Goal: Task Accomplishment & Management: Use online tool/utility

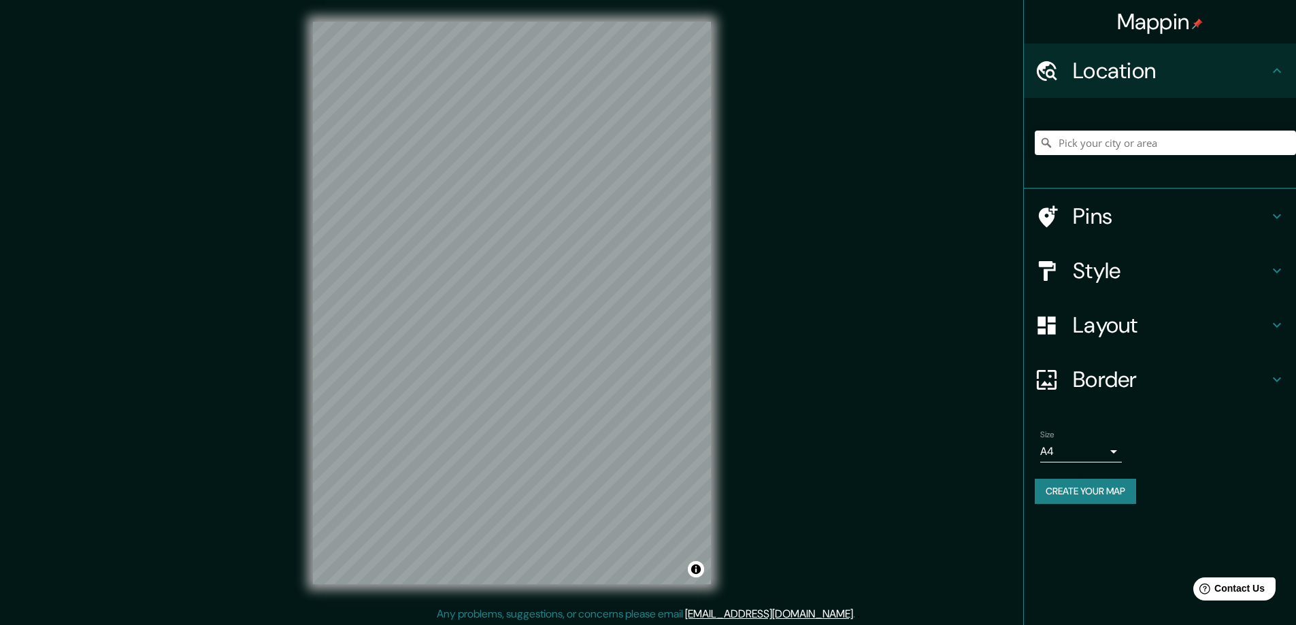
click at [1094, 269] on h4 "Style" at bounding box center [1171, 270] width 196 height 27
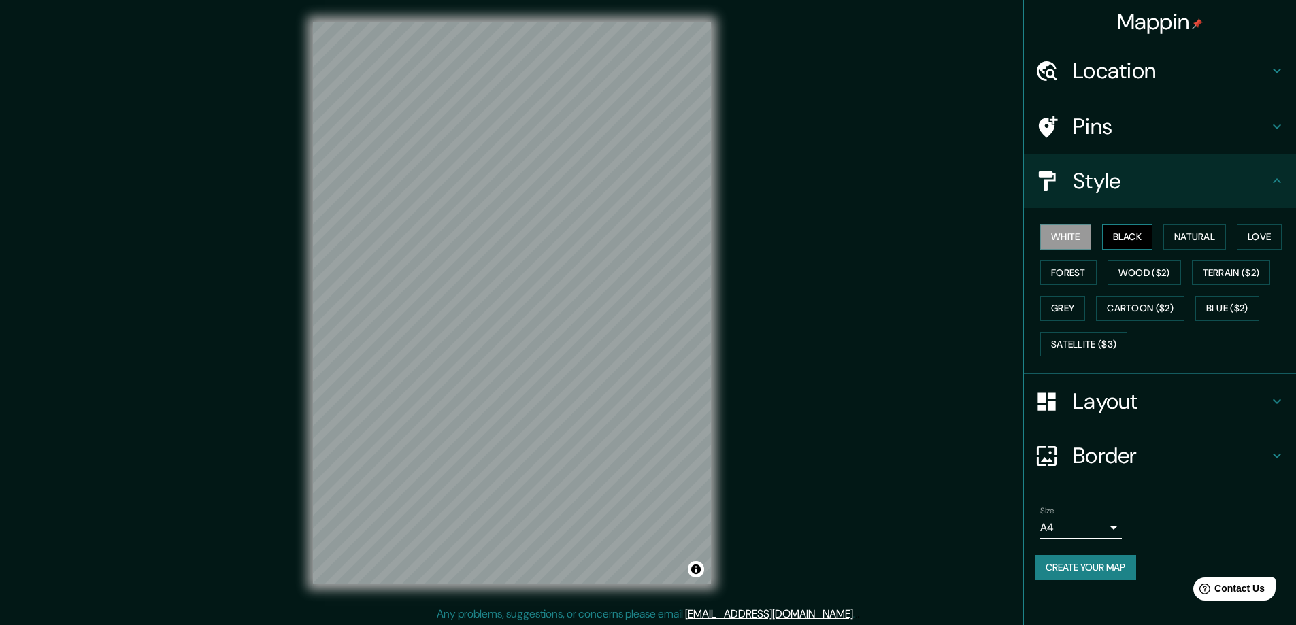
click at [1128, 230] on button "Black" at bounding box center [1127, 237] width 51 height 25
click at [1091, 404] on h4 "Layout" at bounding box center [1171, 401] width 196 height 27
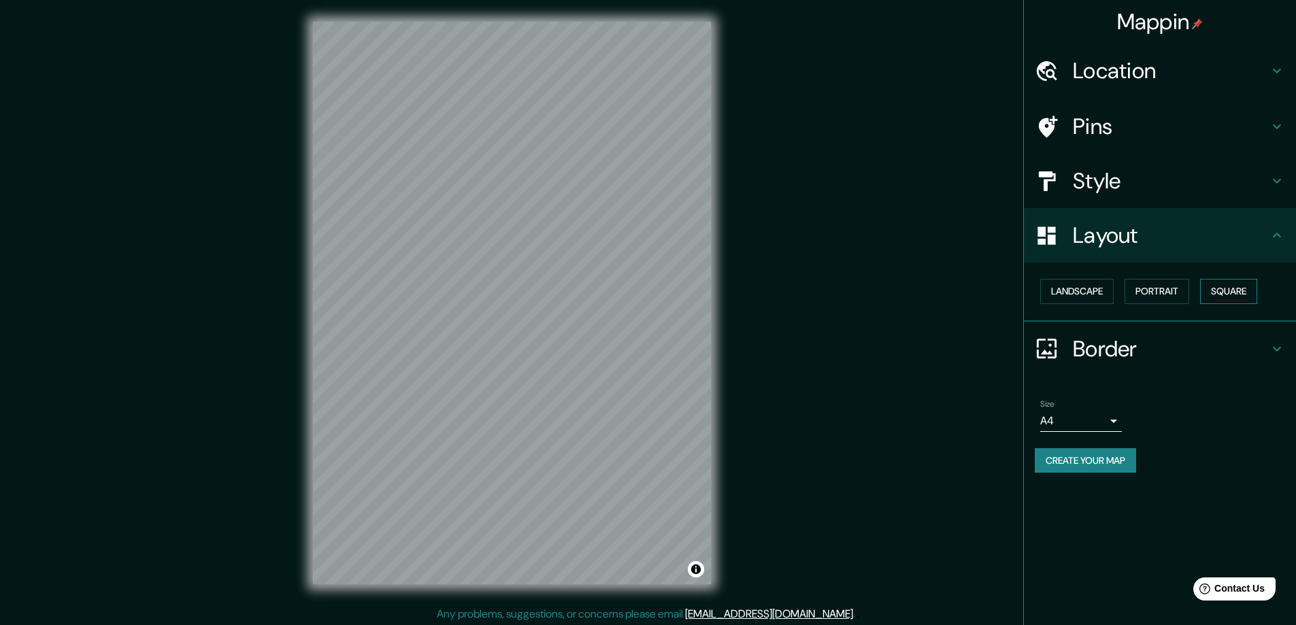
click at [1236, 293] on button "Square" at bounding box center [1228, 291] width 57 height 25
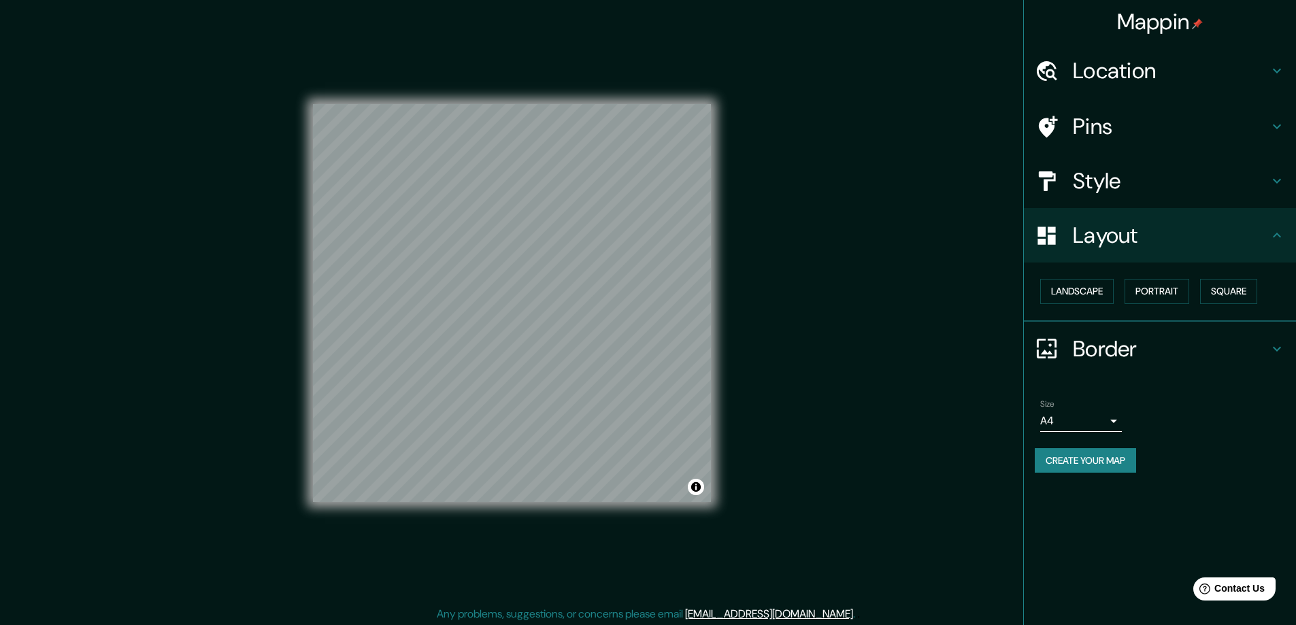
click at [1115, 423] on body "Mappin Location Pins Style Layout Landscape Portrait Square Border Choose a bor…" at bounding box center [648, 312] width 1296 height 625
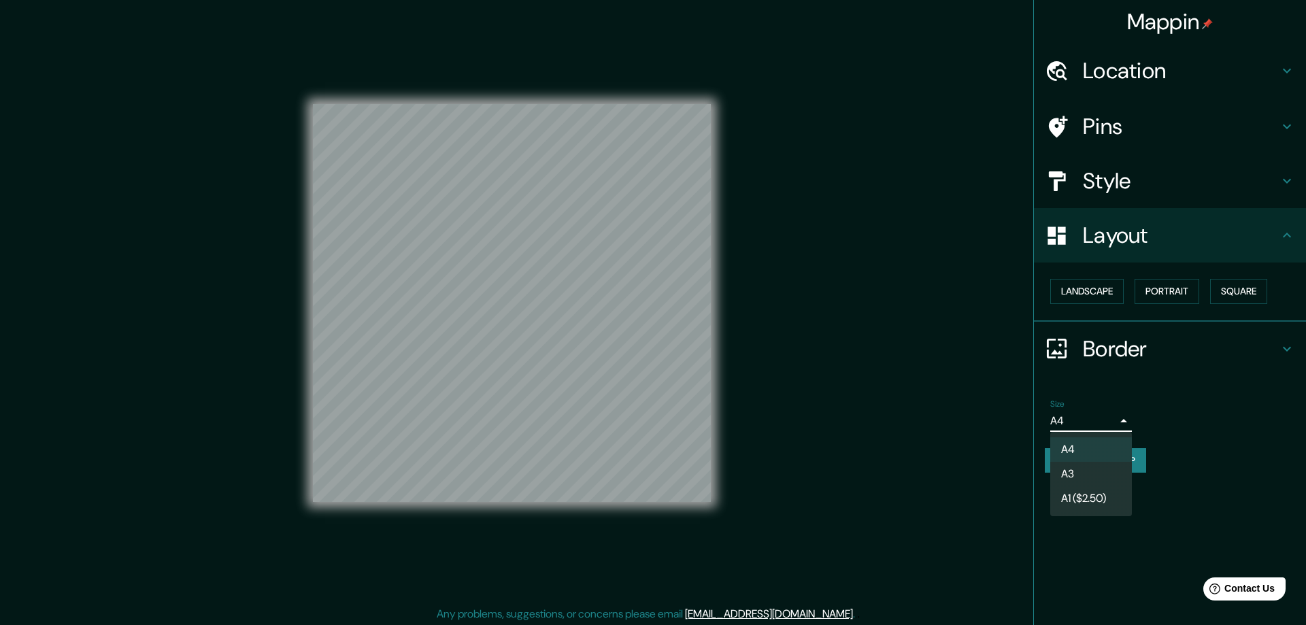
click at [1059, 474] on li "A3" at bounding box center [1092, 474] width 82 height 24
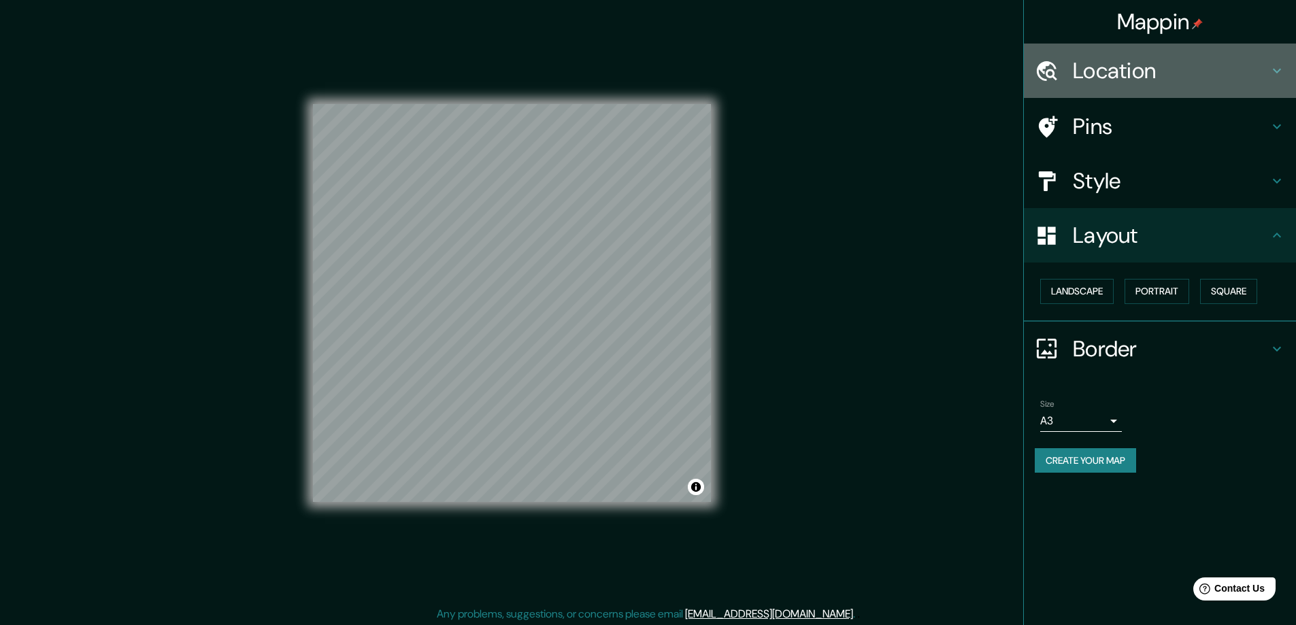
click at [1102, 66] on h4 "Location" at bounding box center [1171, 70] width 196 height 27
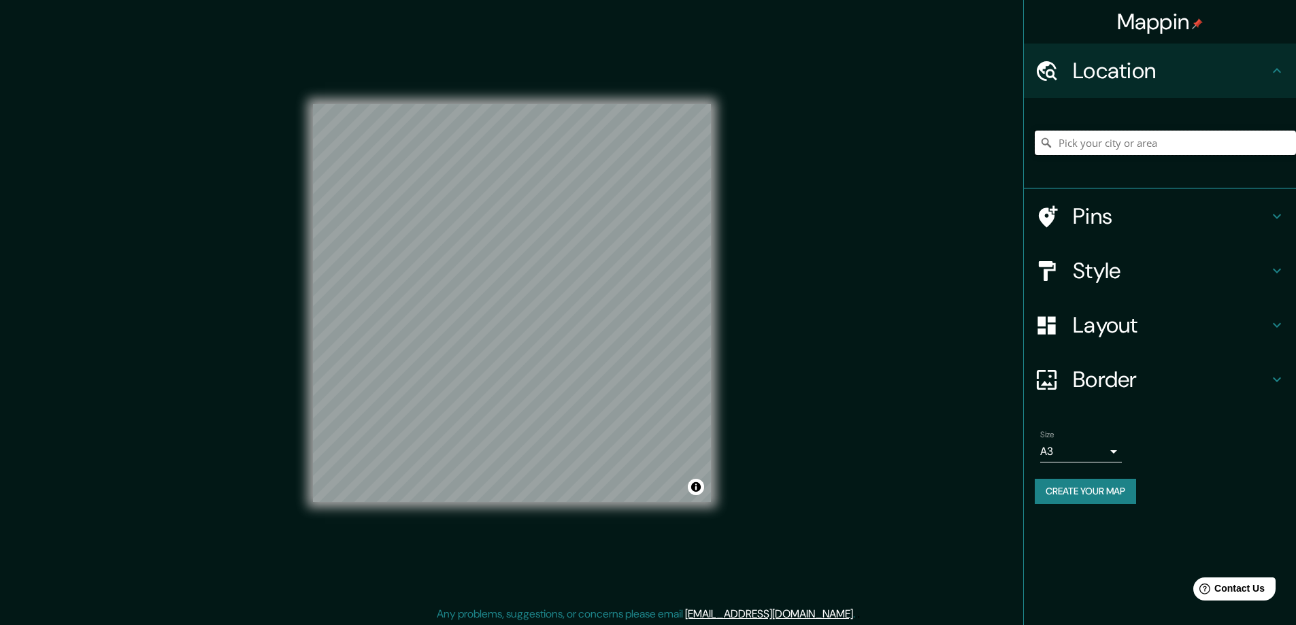
paste input "412 E Selma Ave, Tampa, FL 33603"
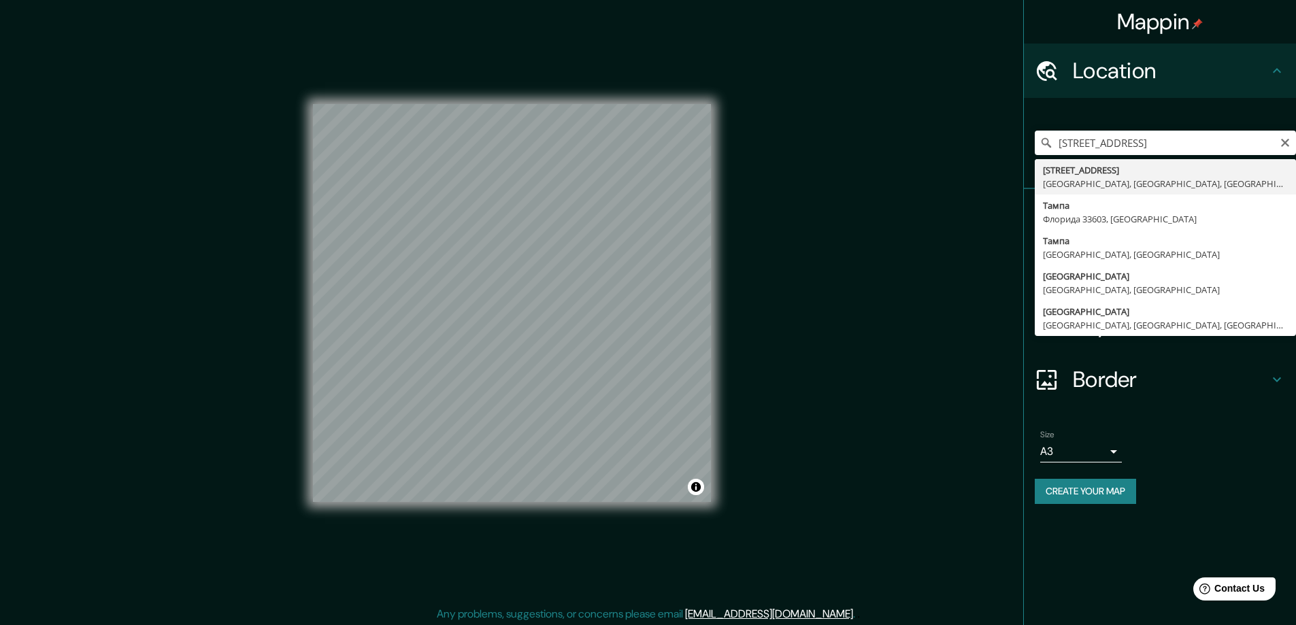
type input "412 Selma Avenue, Тампа, Флорида 33603, США"
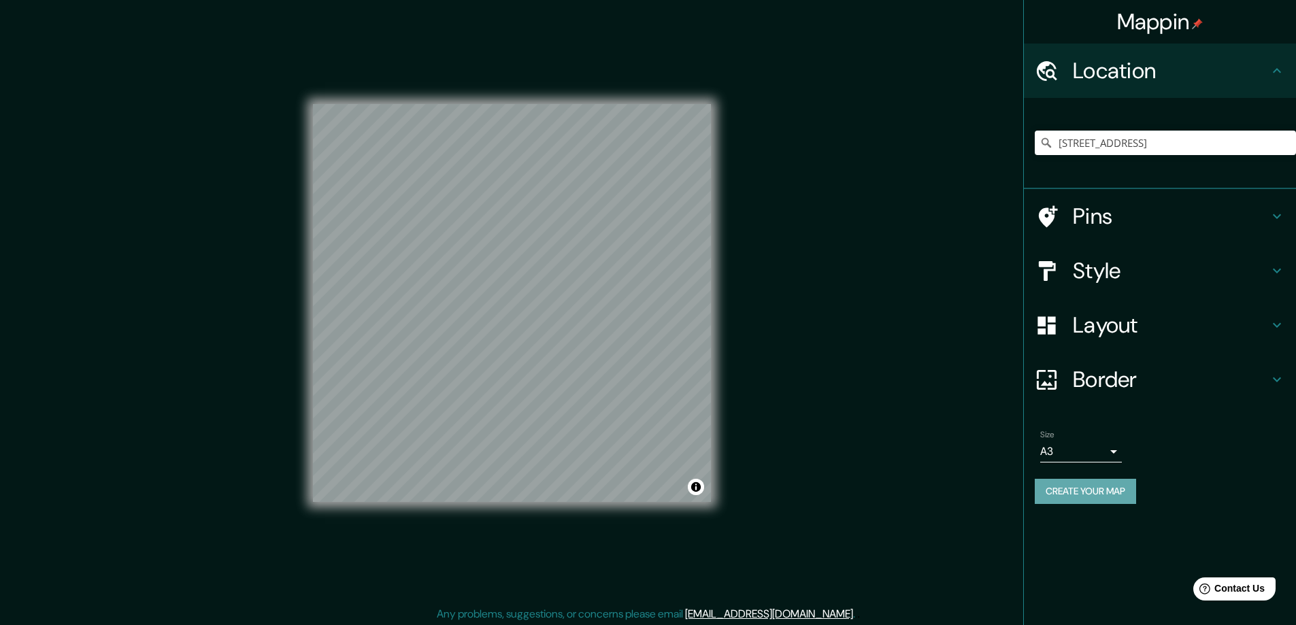
click at [1064, 487] on button "Create your map" at bounding box center [1085, 491] width 101 height 25
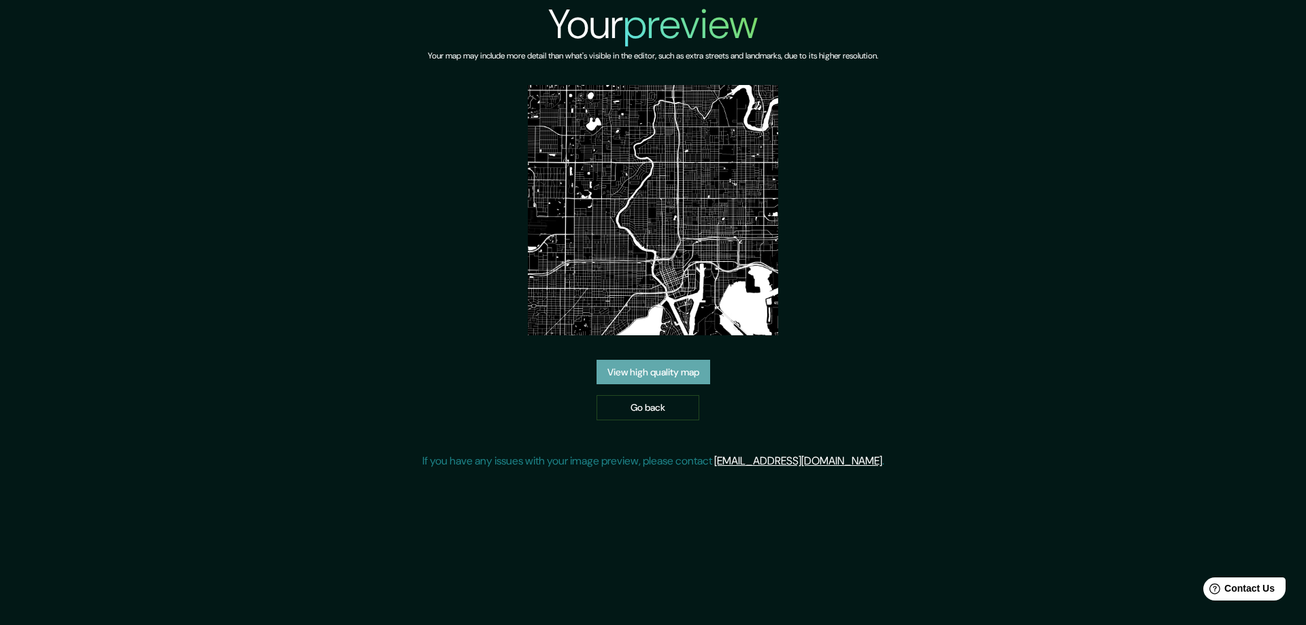
click at [626, 374] on link "View high quality map" at bounding box center [654, 372] width 114 height 25
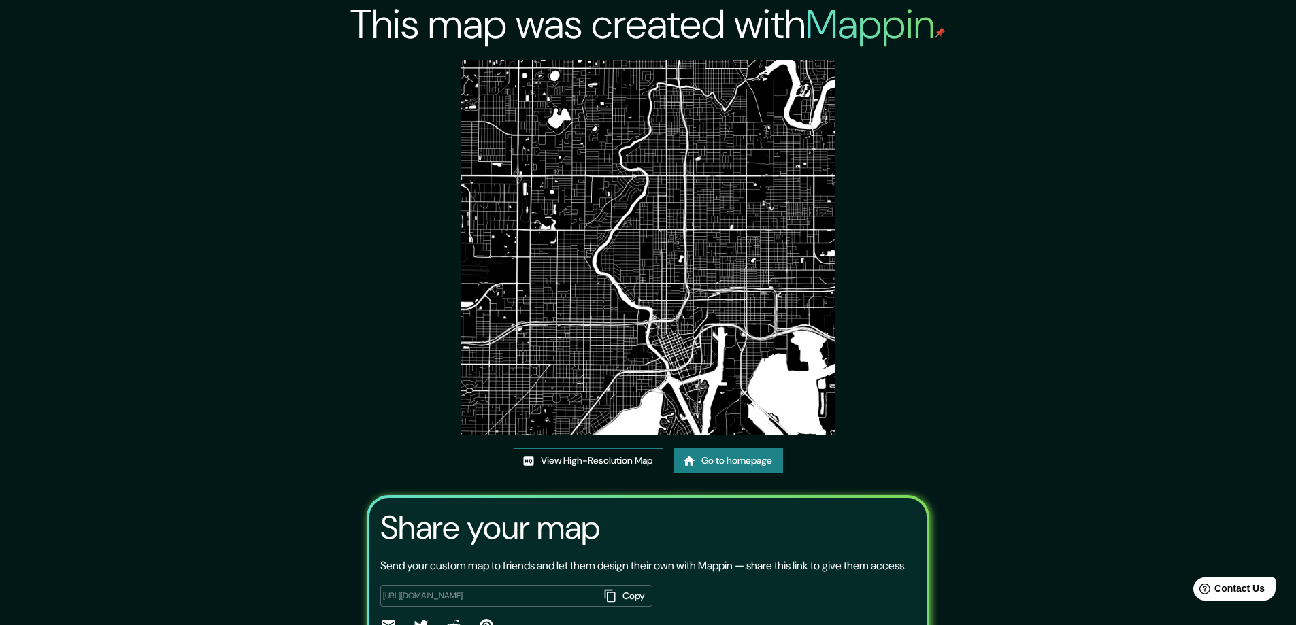
click at [603, 462] on link "View High-Resolution Map" at bounding box center [589, 460] width 150 height 25
click at [709, 461] on link "Go to homepage" at bounding box center [728, 460] width 109 height 25
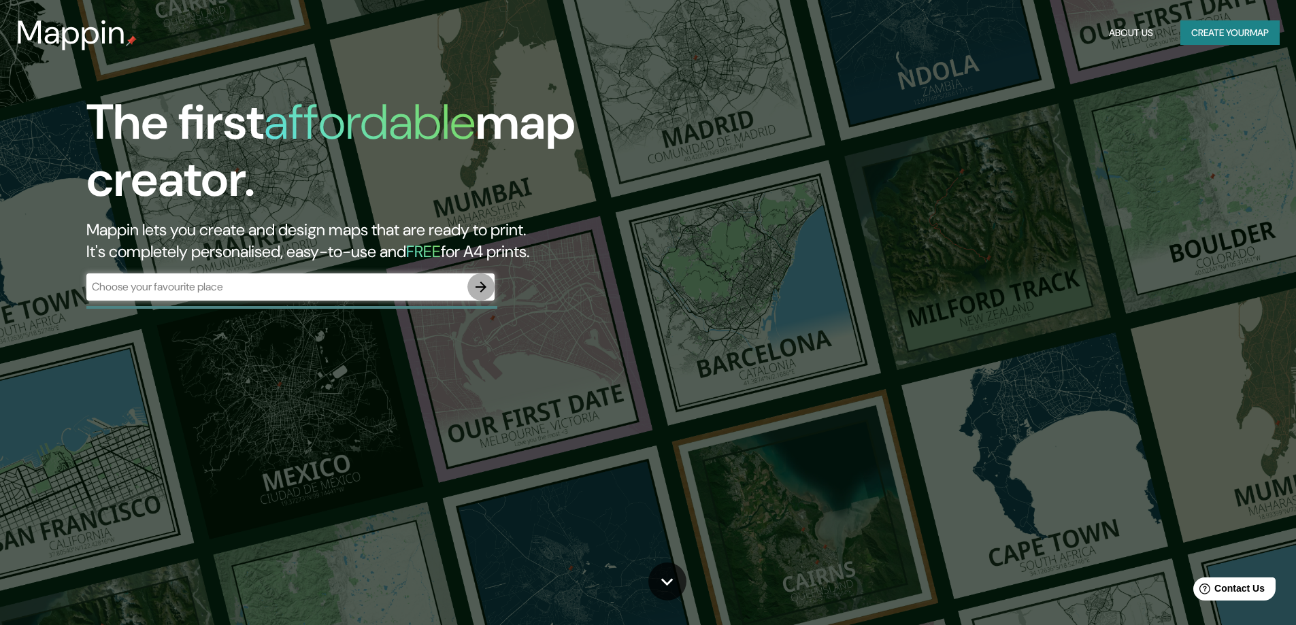
click at [479, 286] on icon "button" at bounding box center [481, 287] width 16 height 16
